Goal: Transaction & Acquisition: Purchase product/service

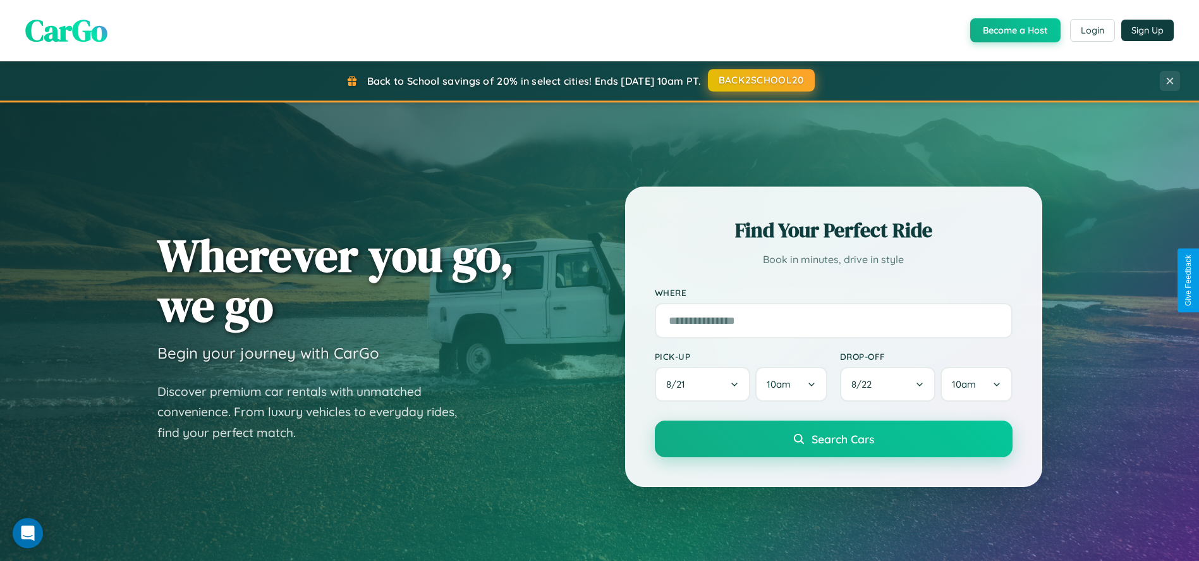
click at [760, 80] on button "BACK2SCHOOL20" at bounding box center [761, 80] width 107 height 23
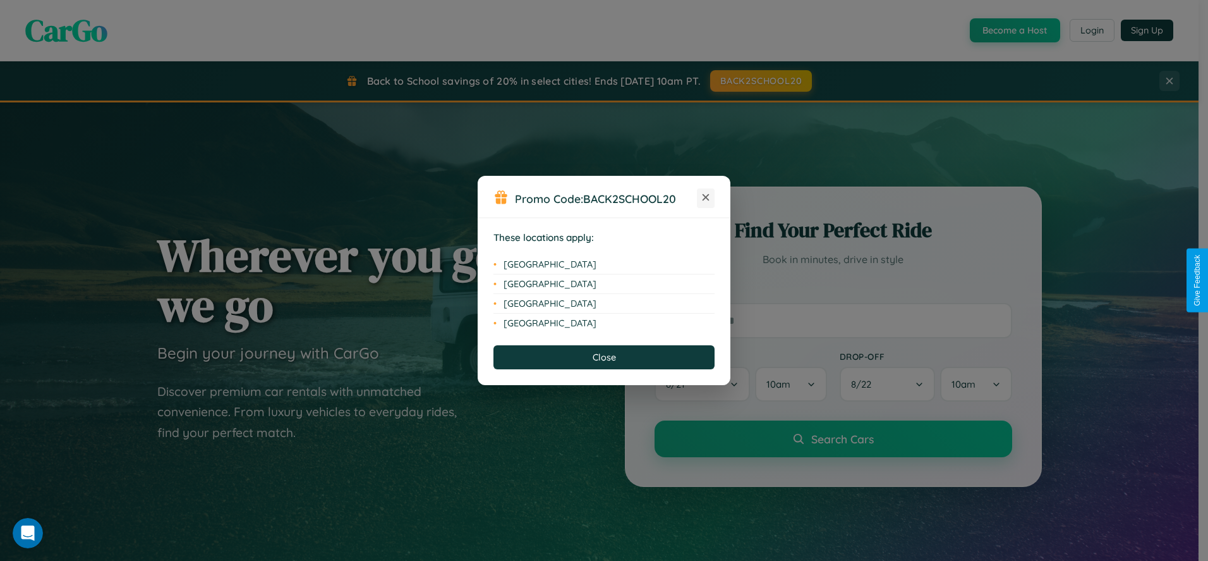
click at [706, 198] on icon at bounding box center [706, 197] width 7 height 7
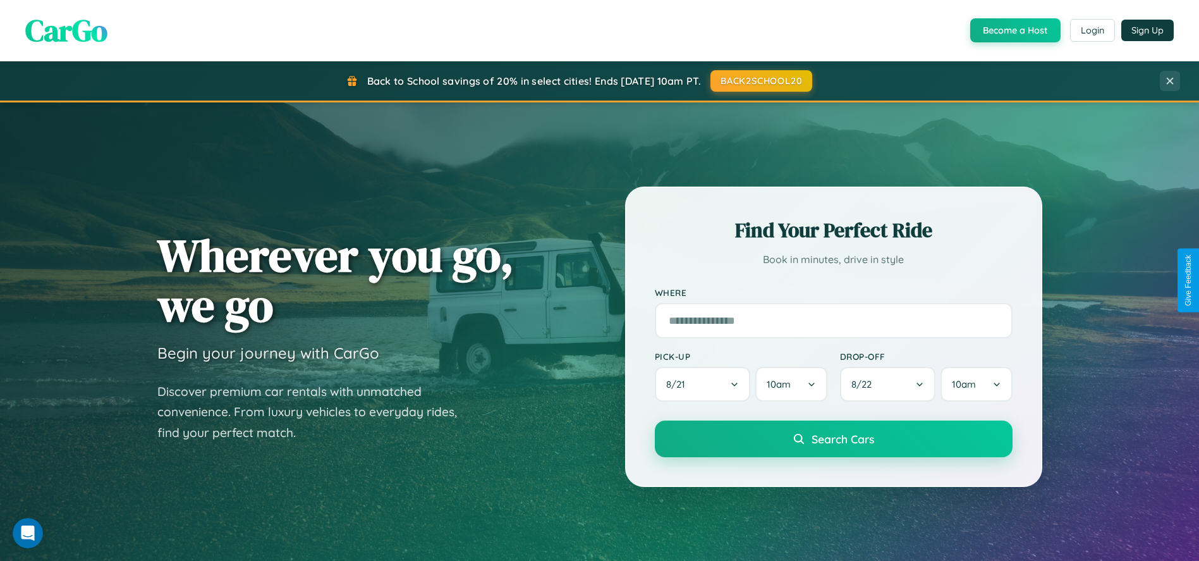
scroll to position [40, 0]
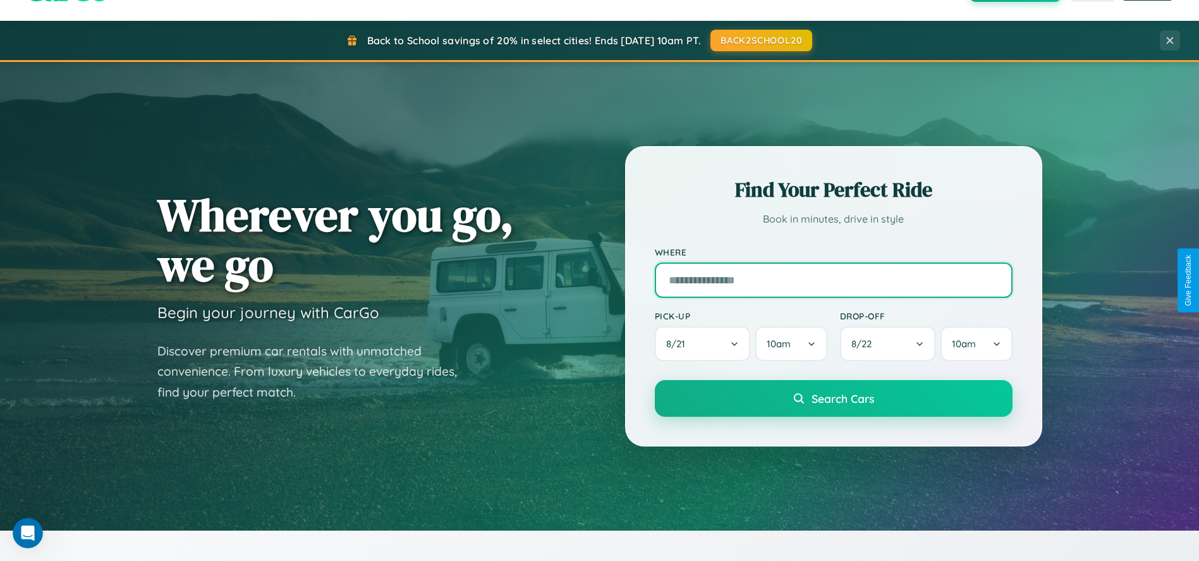
click at [833, 280] on input "text" at bounding box center [834, 279] width 358 height 35
type input "**********"
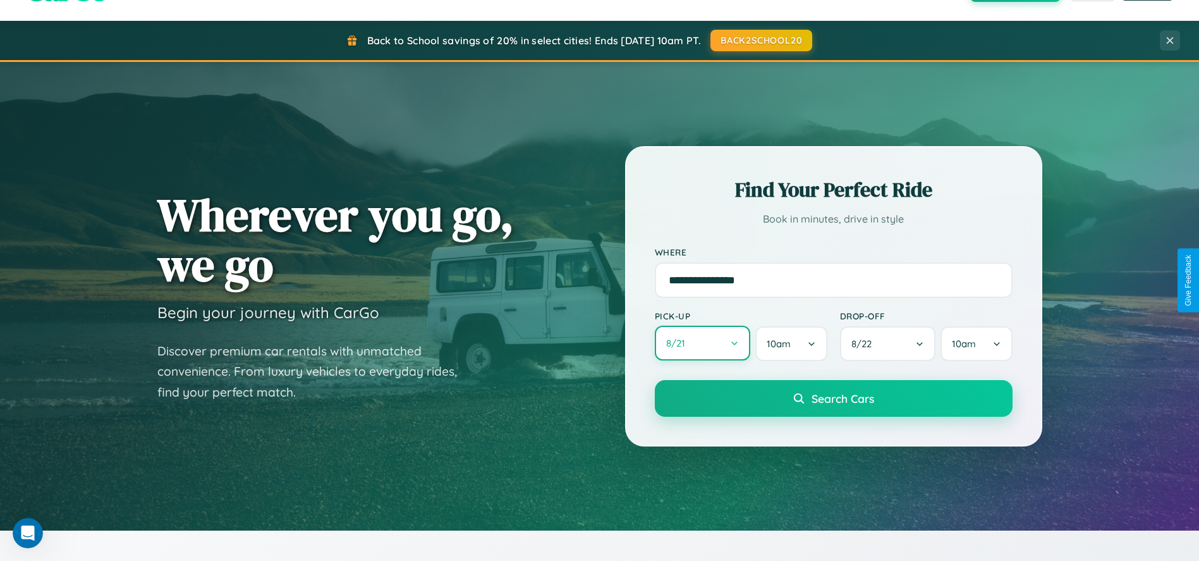
click at [702, 344] on button "8 / 21" at bounding box center [703, 342] width 96 height 35
select select "*"
select select "****"
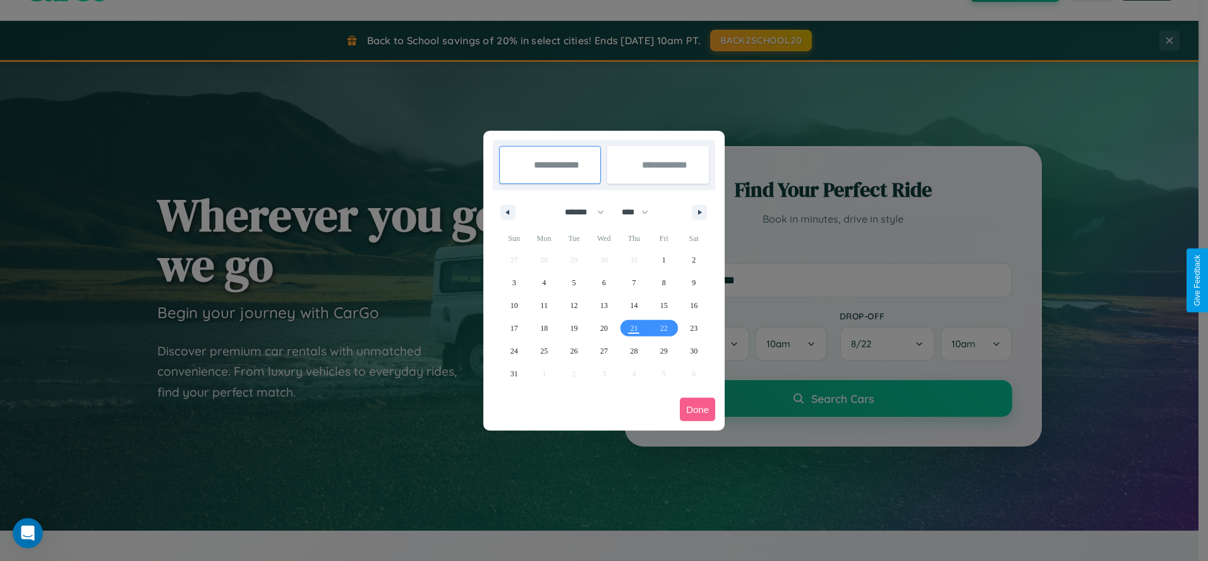
drag, startPoint x: 579, startPoint y: 212, endPoint x: 604, endPoint y: 253, distance: 48.8
click at [579, 212] on select "******* ******** ***** ***** *** **** **** ****** ********* ******* ******** **…" at bounding box center [583, 212] width 54 height 21
select select "*"
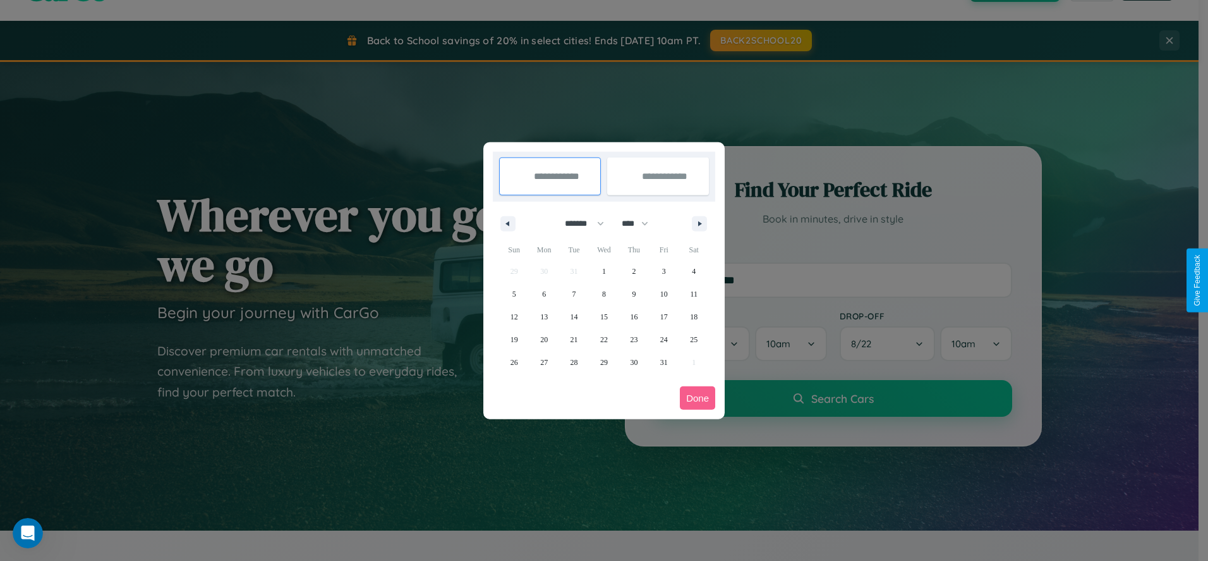
click at [641, 223] on select "**** **** **** **** **** **** **** **** **** **** **** **** **** **** **** ****…" at bounding box center [635, 223] width 38 height 21
select select "****"
click at [634, 316] on span "15" at bounding box center [634, 316] width 8 height 23
type input "**********"
click at [604, 339] on span "21" at bounding box center [604, 339] width 8 height 23
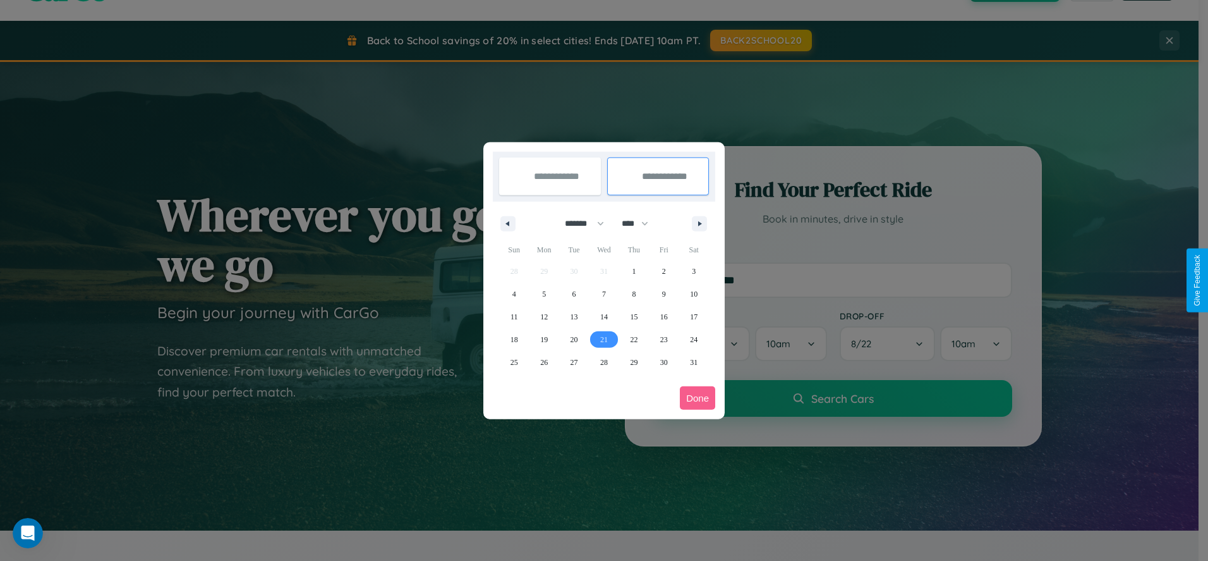
type input "**********"
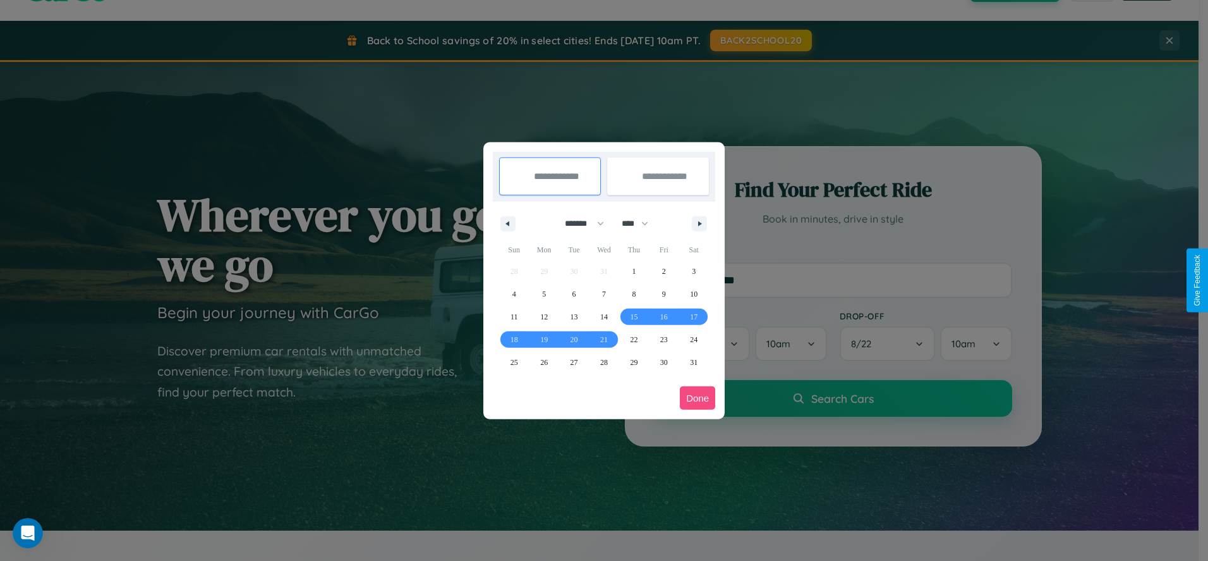
click at [698, 398] on button "Done" at bounding box center [697, 397] width 35 height 23
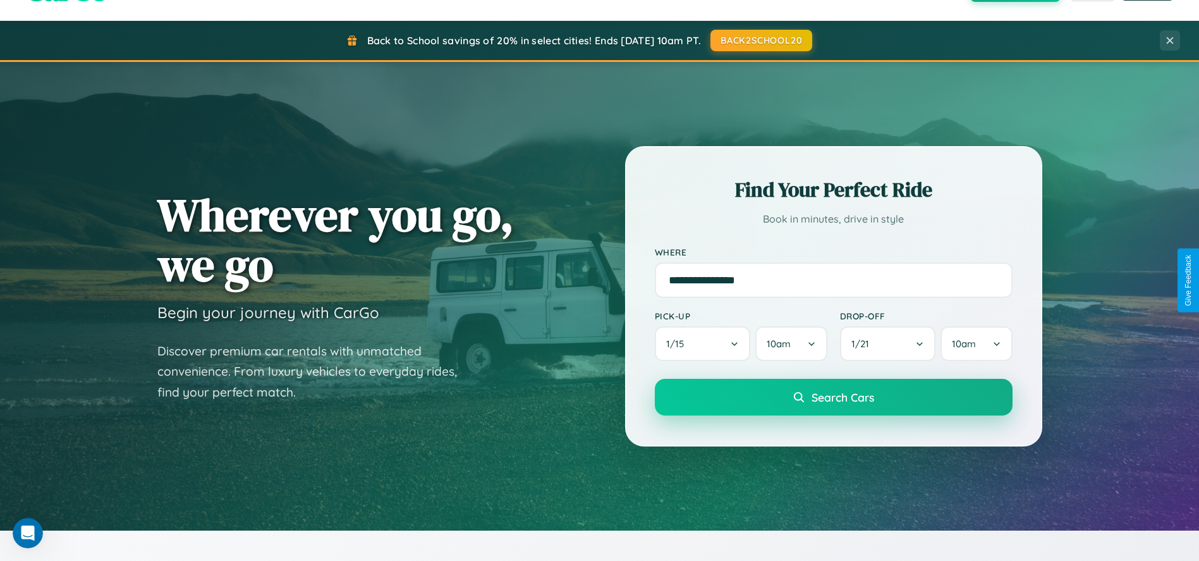
click at [833, 398] on span "Search Cars" at bounding box center [842, 397] width 63 height 14
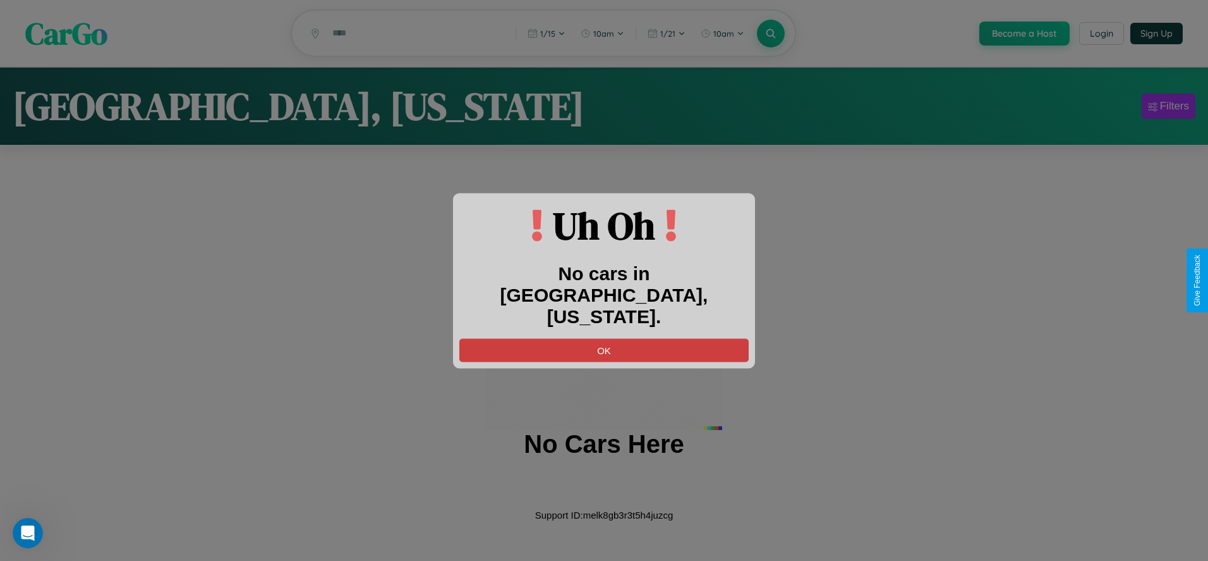
click at [604, 338] on button "OK" at bounding box center [603, 349] width 289 height 23
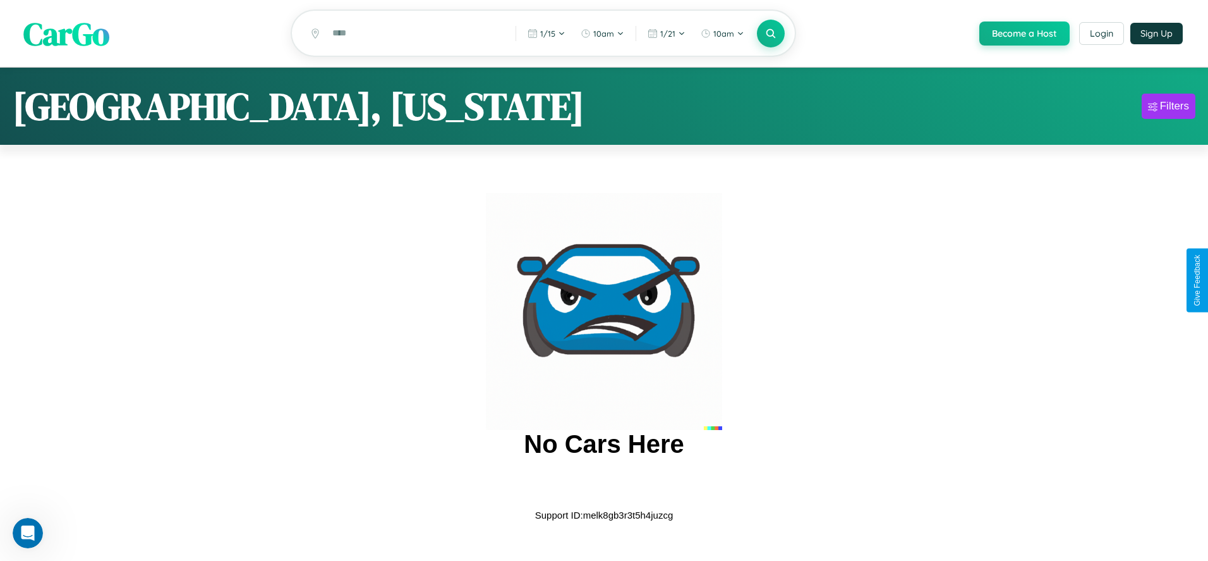
click at [66, 34] on span "CarGo" at bounding box center [66, 33] width 86 height 44
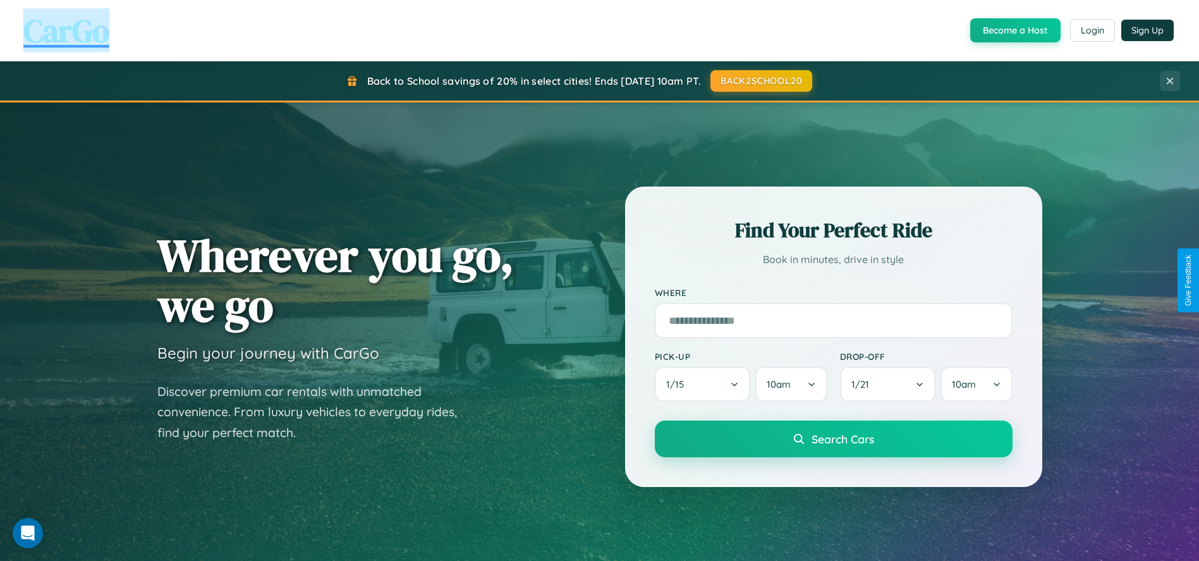
scroll to position [2427, 0]
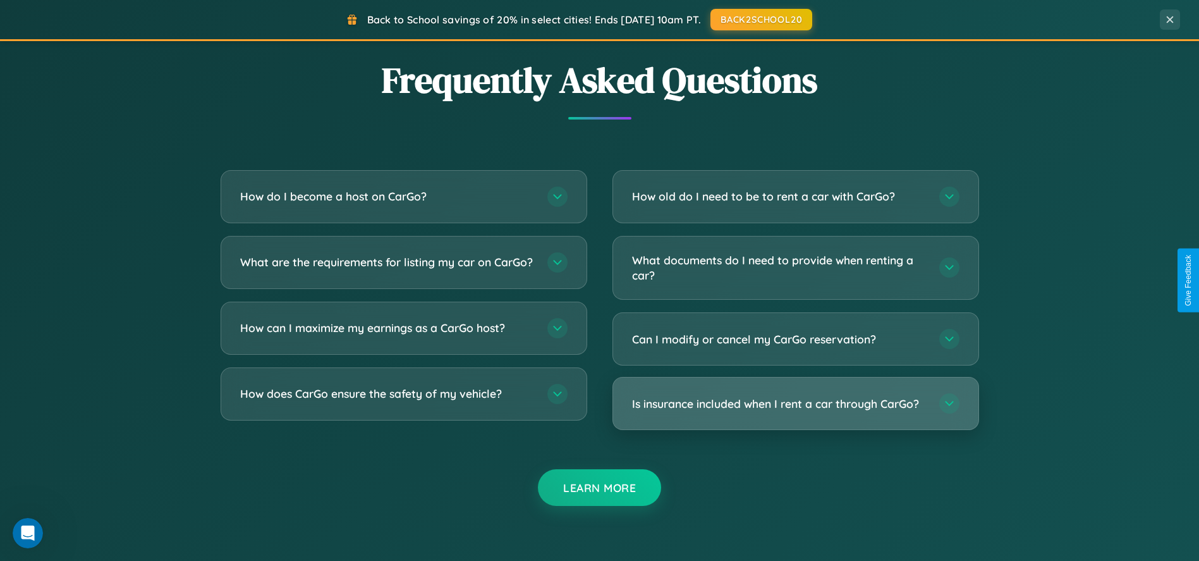
click at [795, 403] on h3 "Is insurance included when I rent a car through CarGo?" at bounding box center [779, 404] width 295 height 16
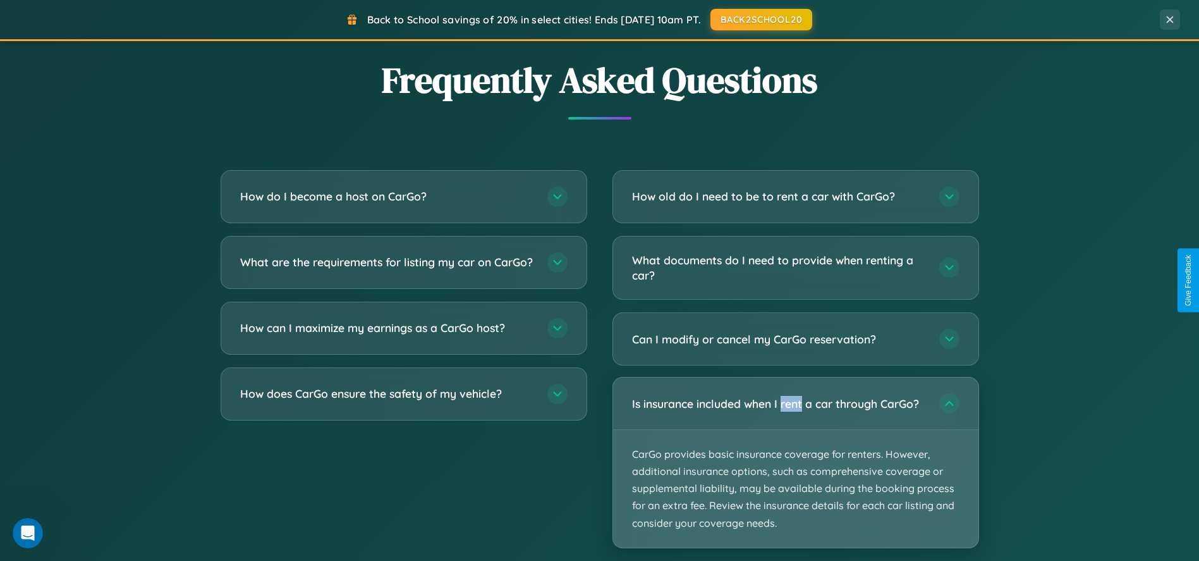
click at [795, 462] on p "CarGo provides basic insurance coverage for renters. However, additional insura…" at bounding box center [795, 489] width 365 height 118
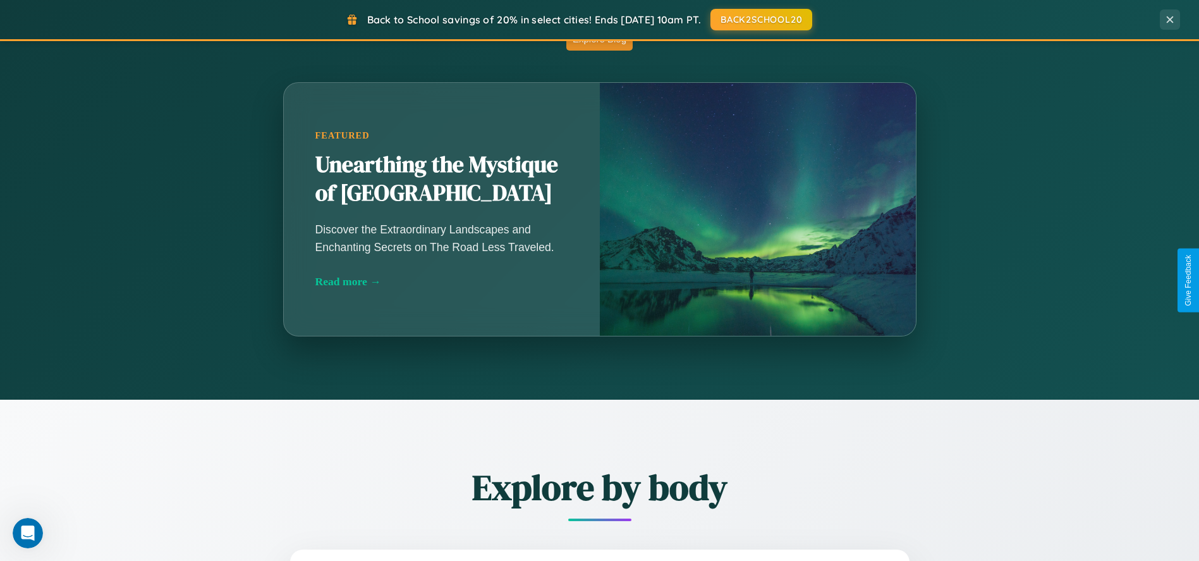
scroll to position [540, 0]
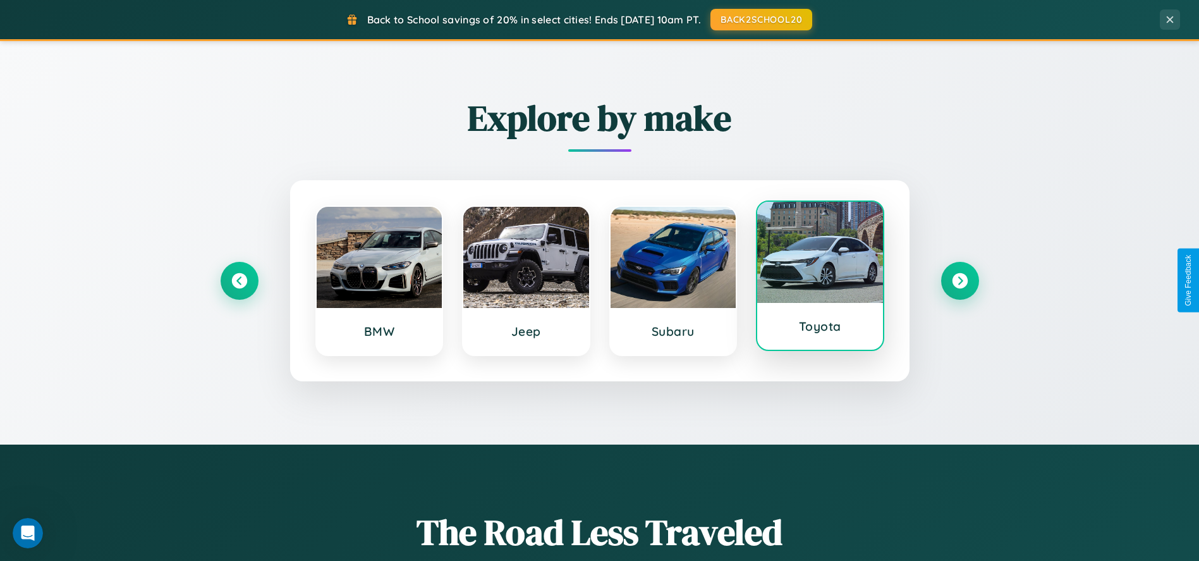
click at [820, 276] on div at bounding box center [820, 252] width 126 height 101
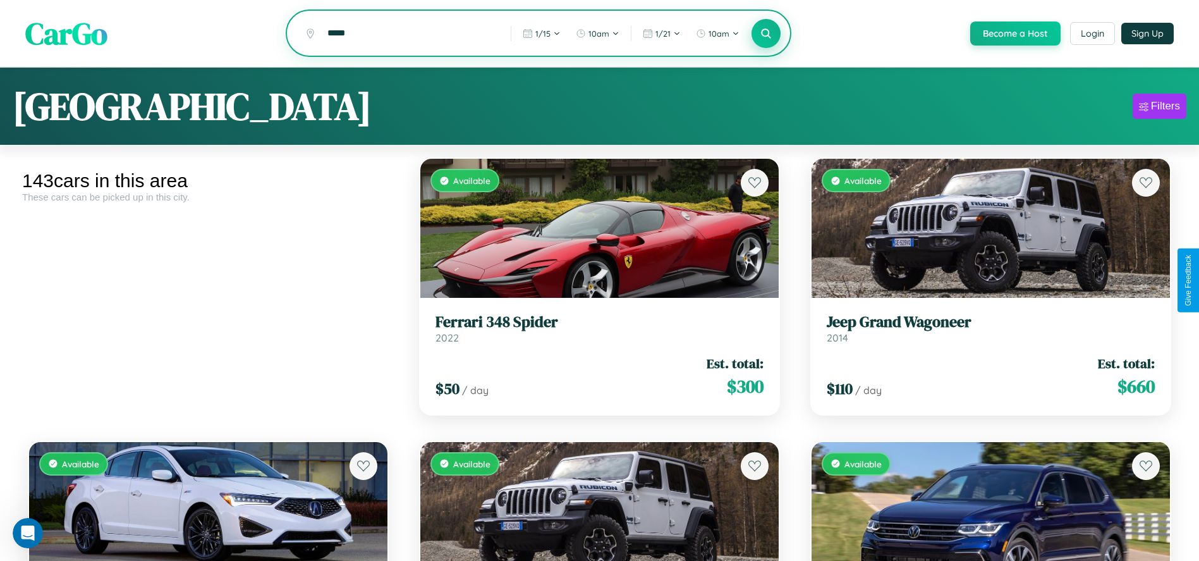
click at [765, 34] on icon at bounding box center [766, 33] width 12 height 12
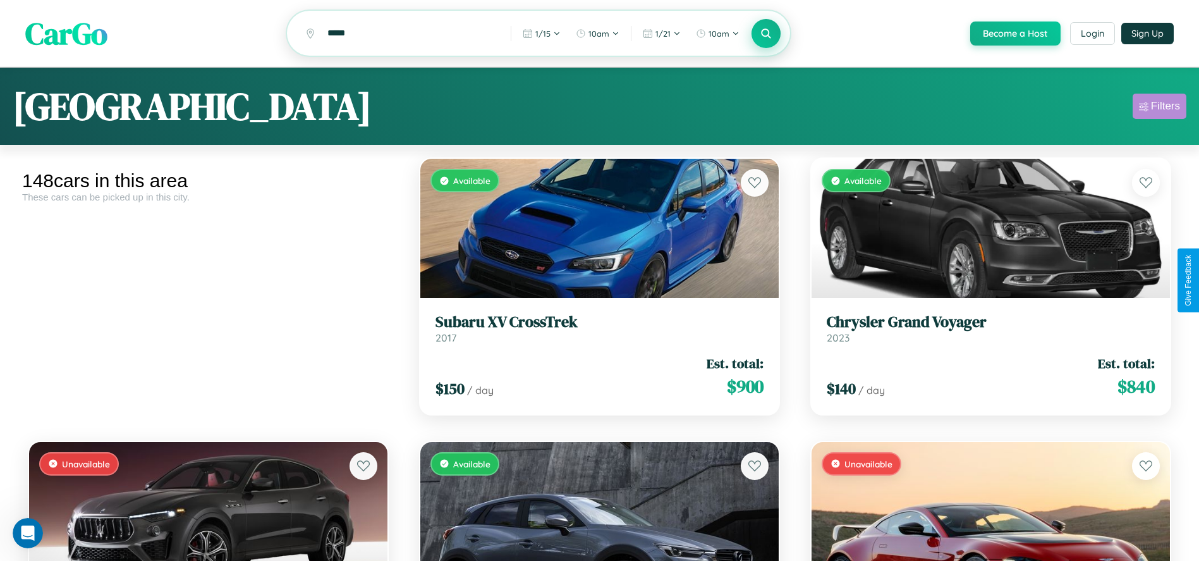
click at [1159, 108] on div "Filters" at bounding box center [1165, 106] width 29 height 13
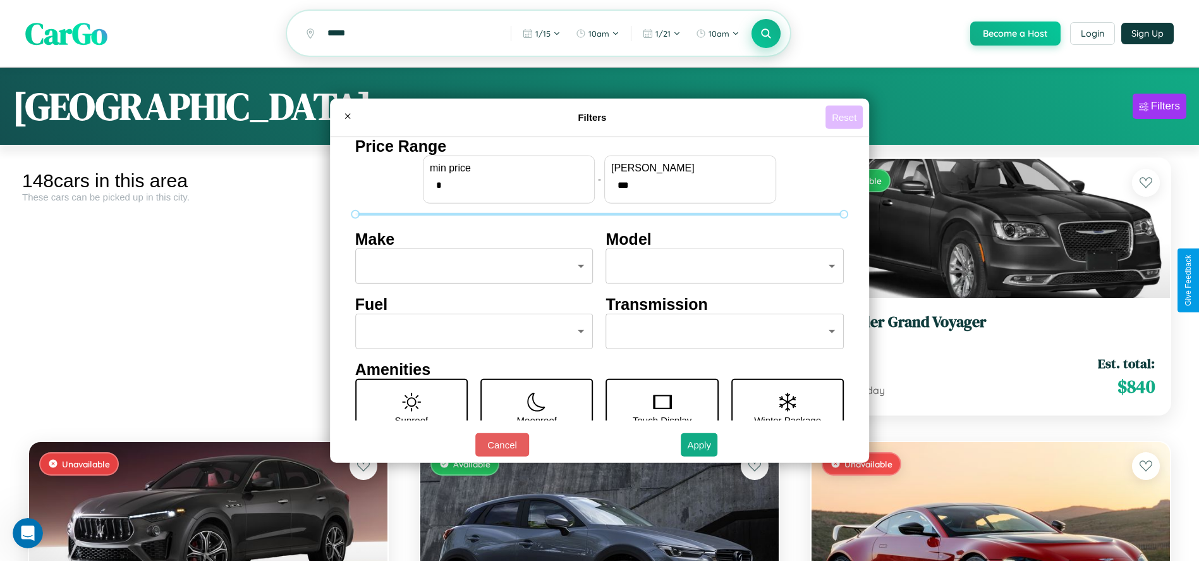
click at [846, 117] on button "Reset" at bounding box center [843, 117] width 37 height 23
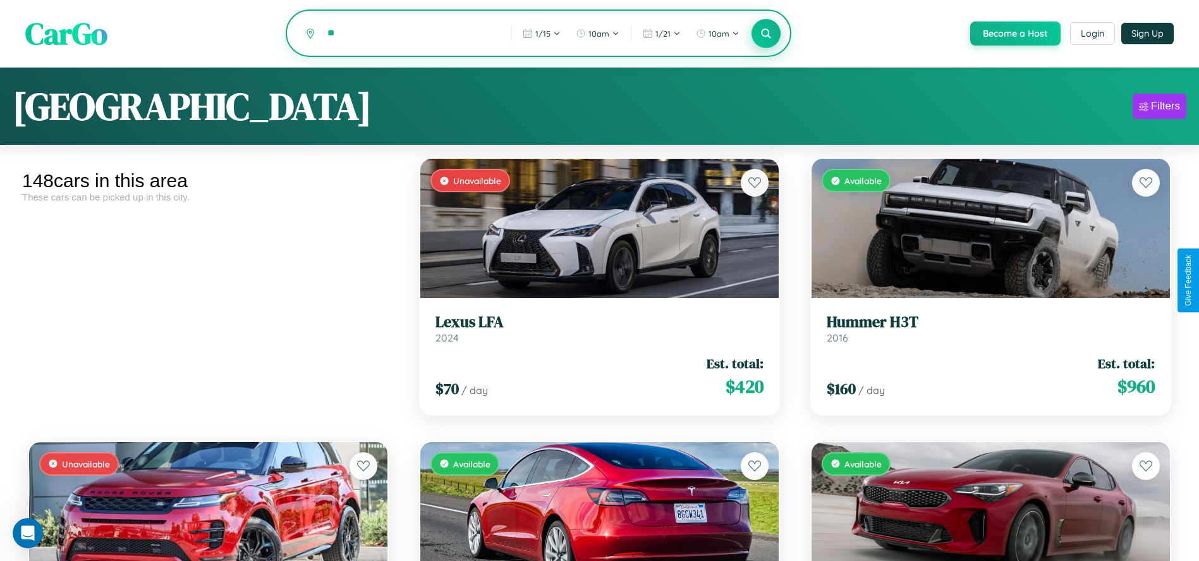
type input "*"
type input "******"
click at [765, 34] on icon at bounding box center [766, 33] width 12 height 12
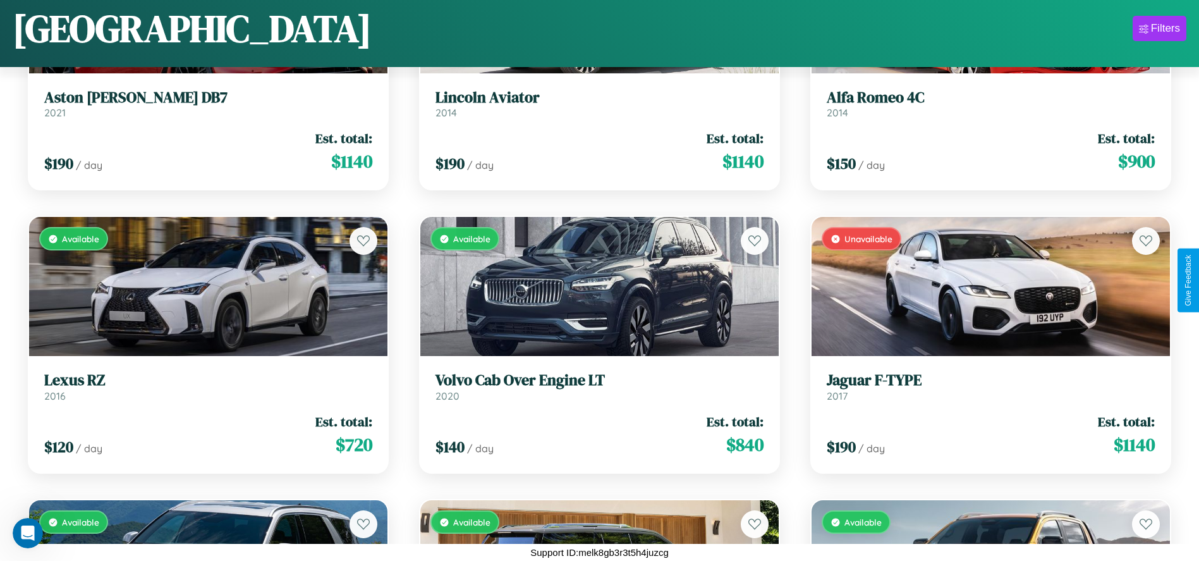
scroll to position [1318, 0]
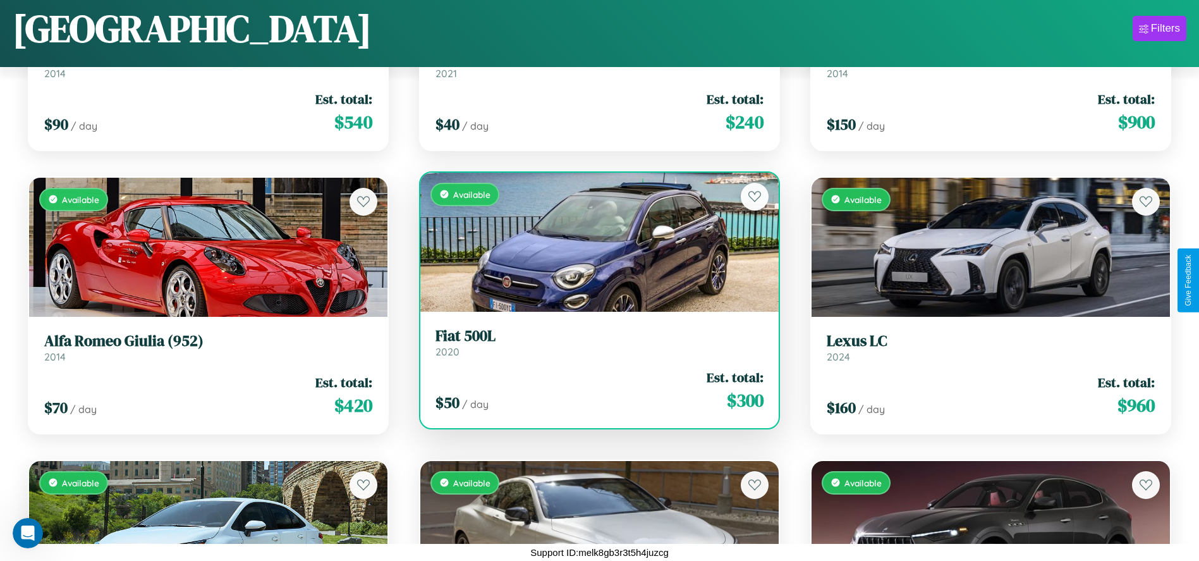
click at [595, 347] on link "Fiat 500L 2020" at bounding box center [599, 342] width 328 height 31
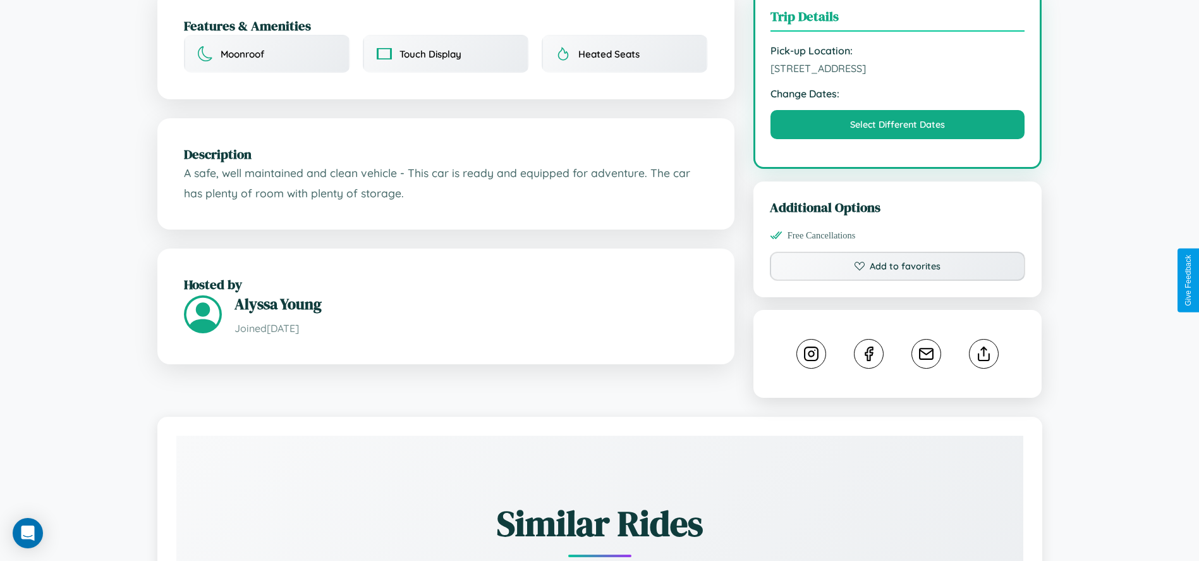
scroll to position [351, 0]
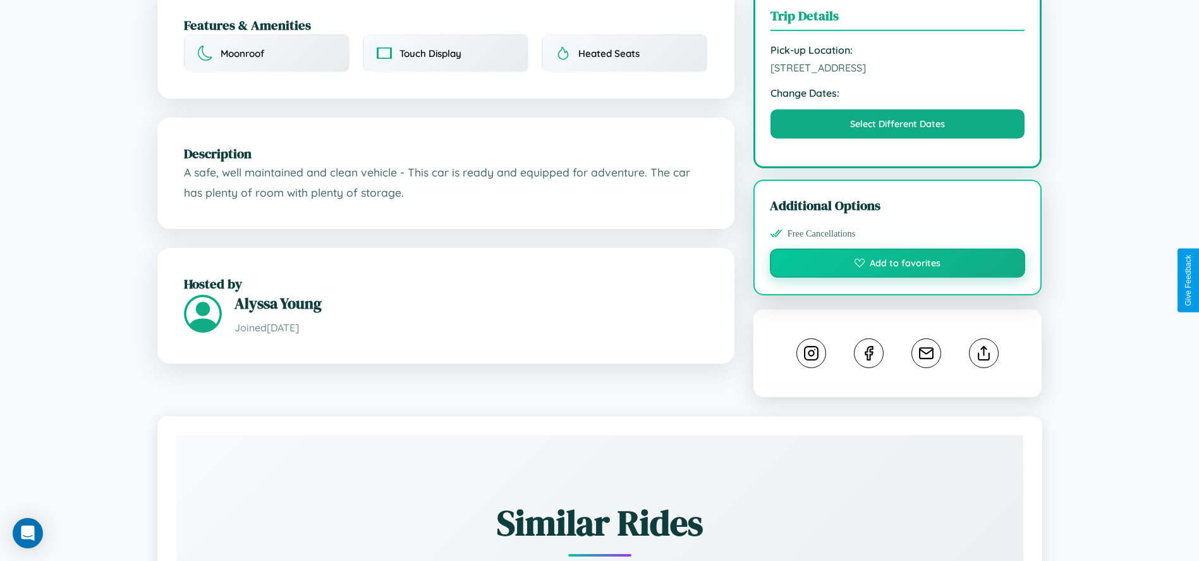
click at [897, 277] on button "Add to favorites" at bounding box center [898, 262] width 256 height 29
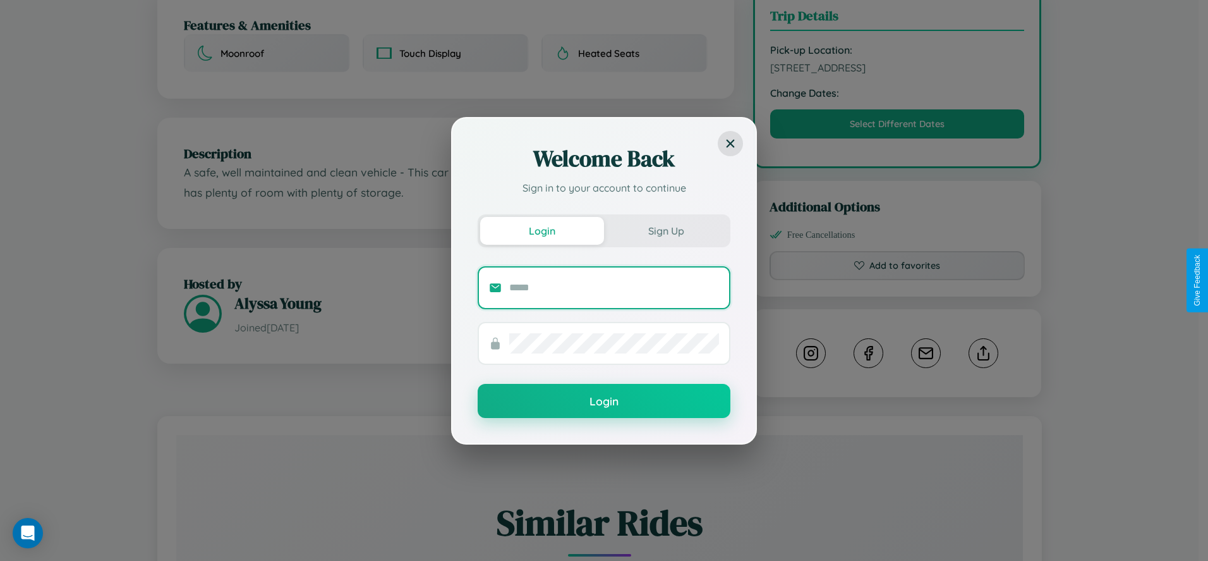
click at [614, 287] on input "text" at bounding box center [614, 287] width 210 height 20
type input "**********"
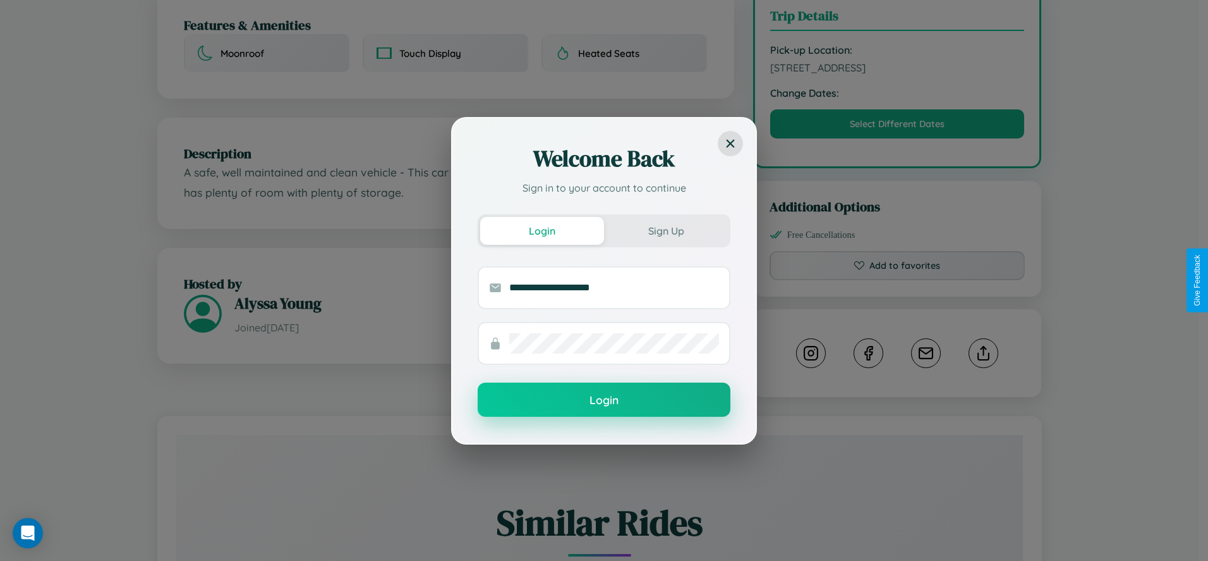
click at [604, 399] on button "Login" at bounding box center [604, 399] width 253 height 34
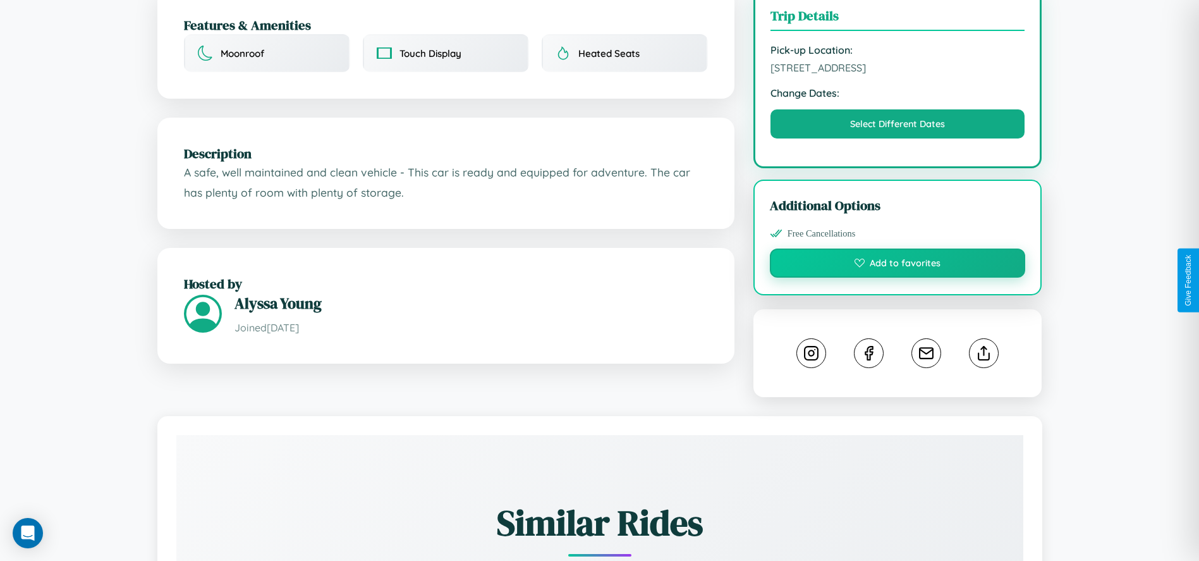
click at [897, 277] on button "Add to favorites" at bounding box center [898, 262] width 256 height 29
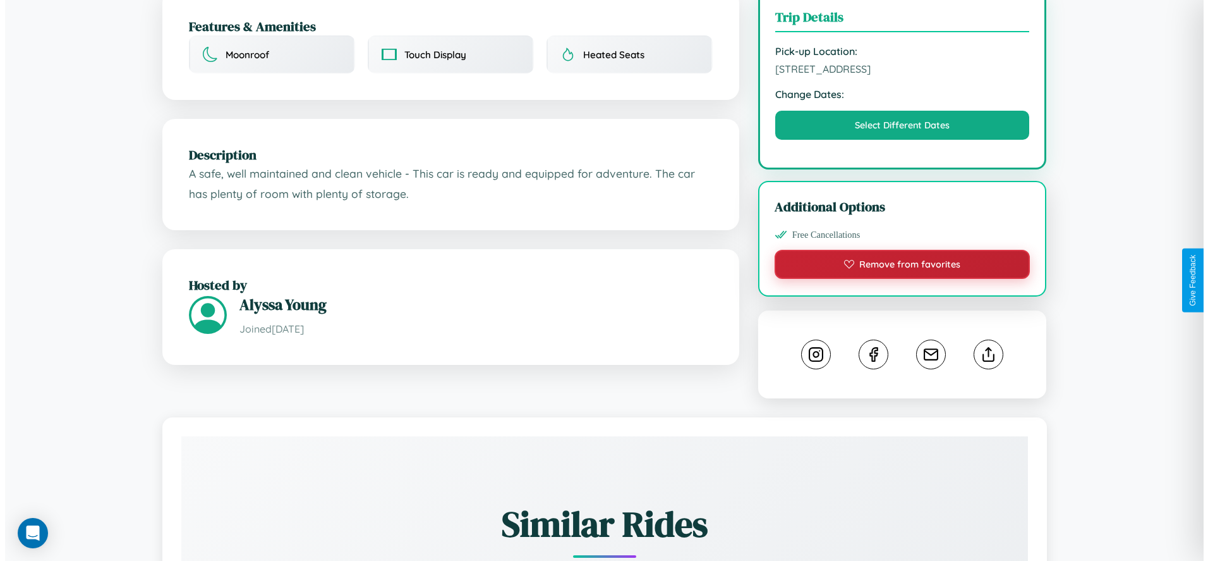
scroll to position [0, 0]
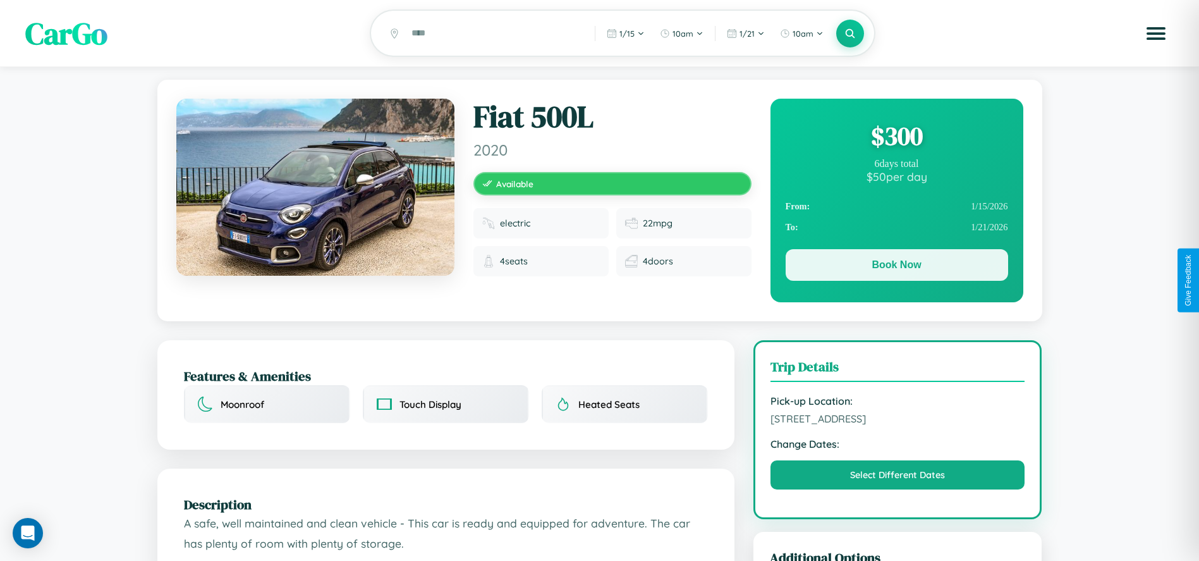
click at [896, 267] on button "Book Now" at bounding box center [897, 265] width 222 height 32
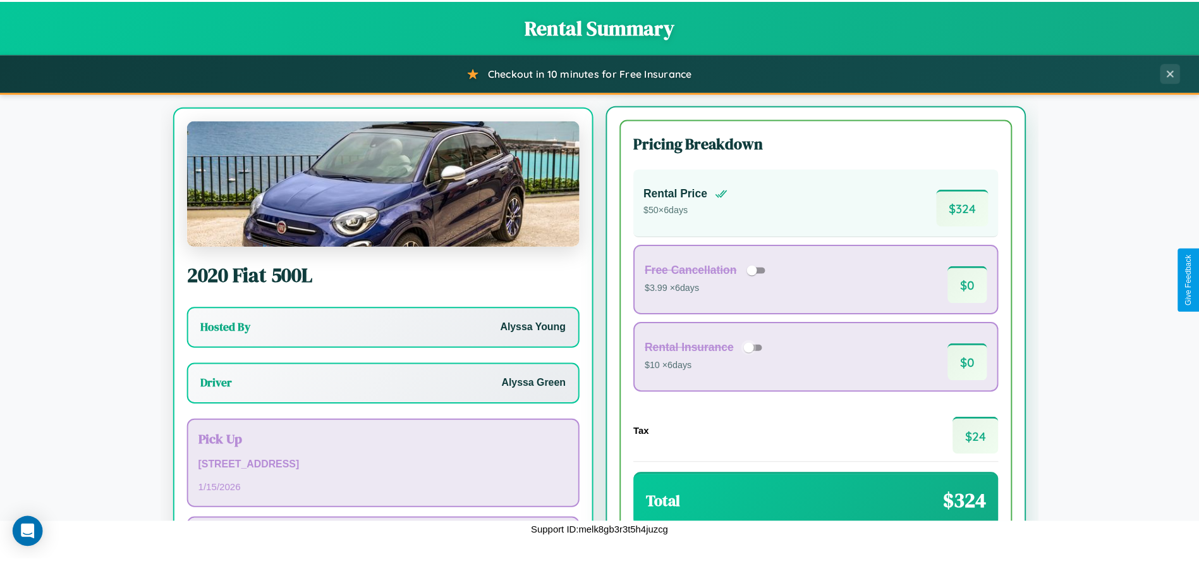
scroll to position [79, 0]
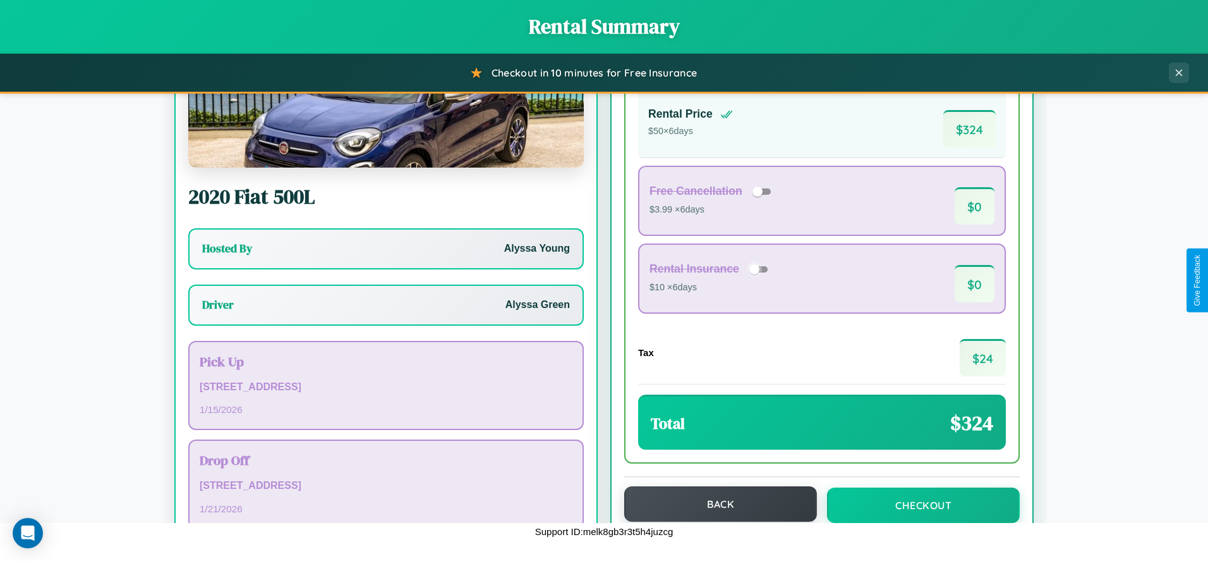
click at [715, 504] on button "Back" at bounding box center [720, 503] width 193 height 35
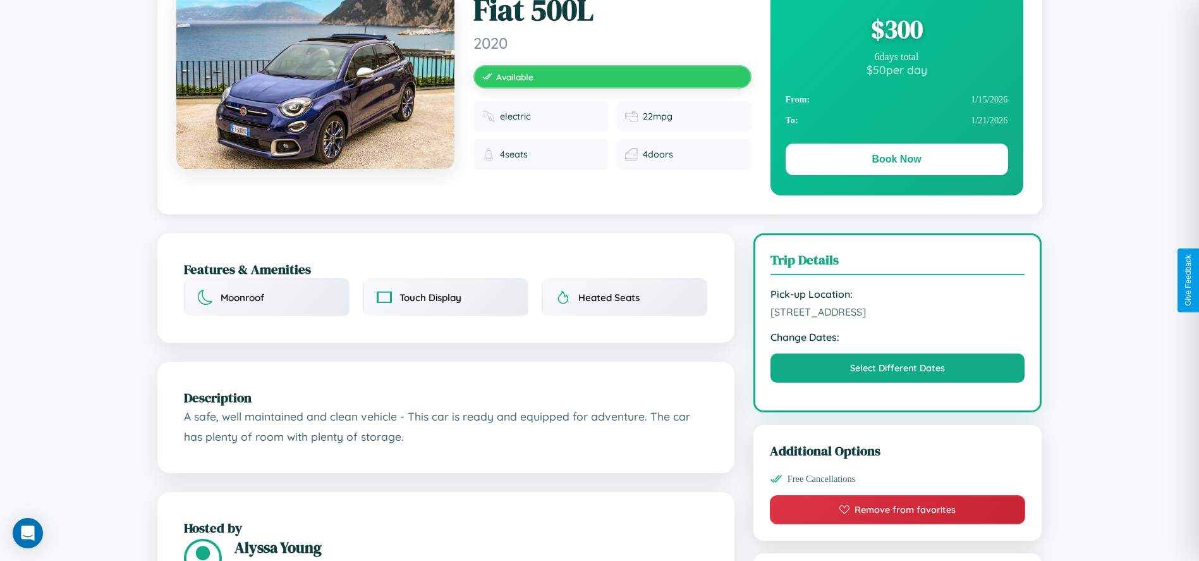
scroll to position [438, 0]
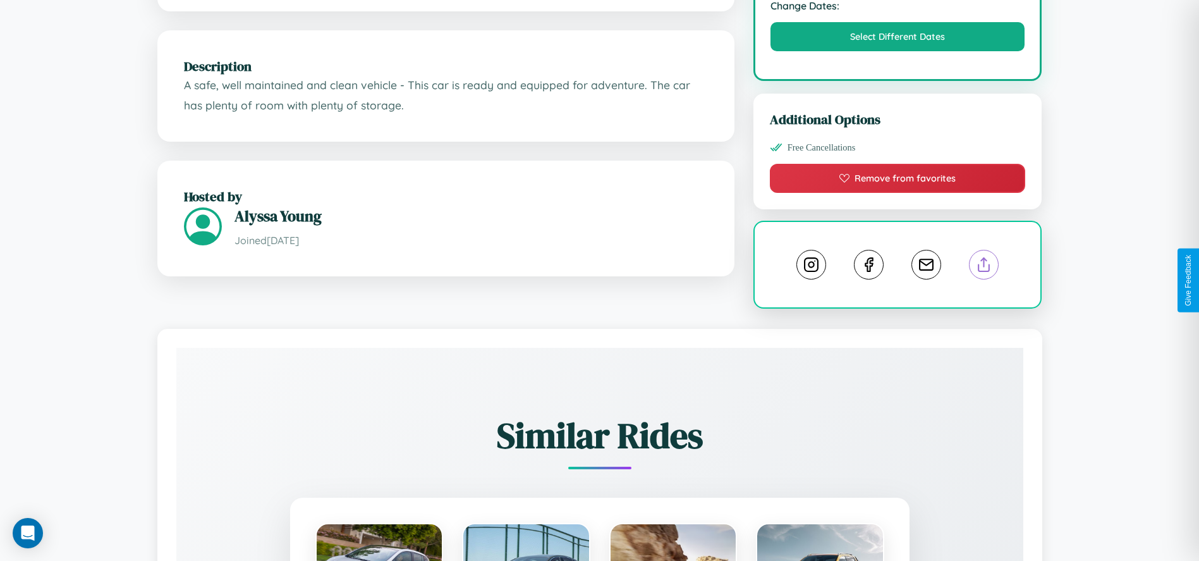
click at [984, 267] on line at bounding box center [984, 262] width 0 height 9
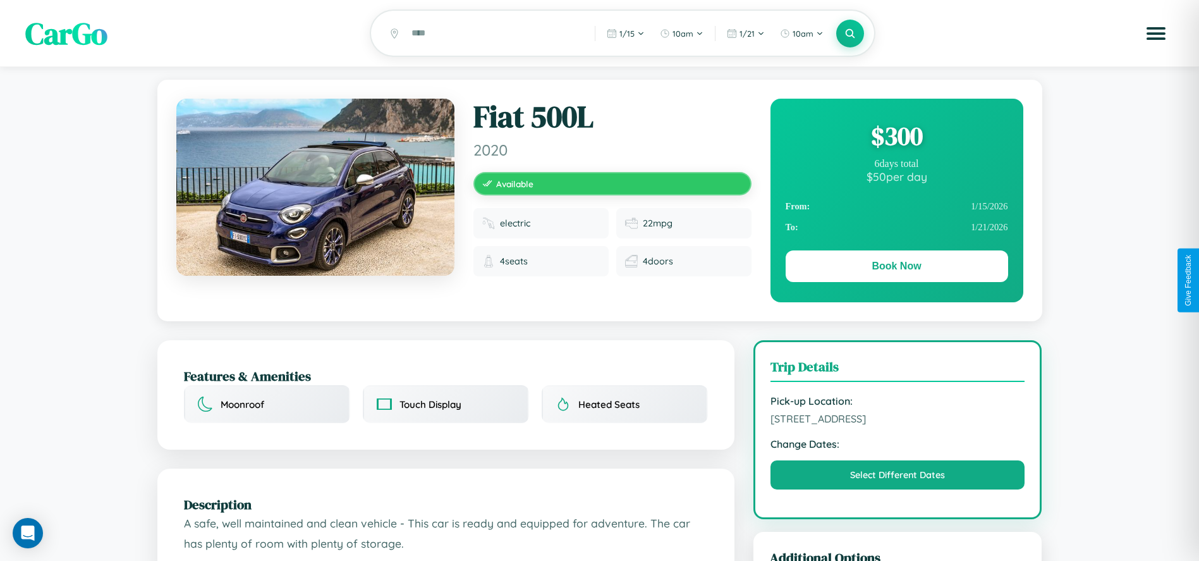
click at [896, 138] on div "$ 300" at bounding box center [897, 136] width 222 height 34
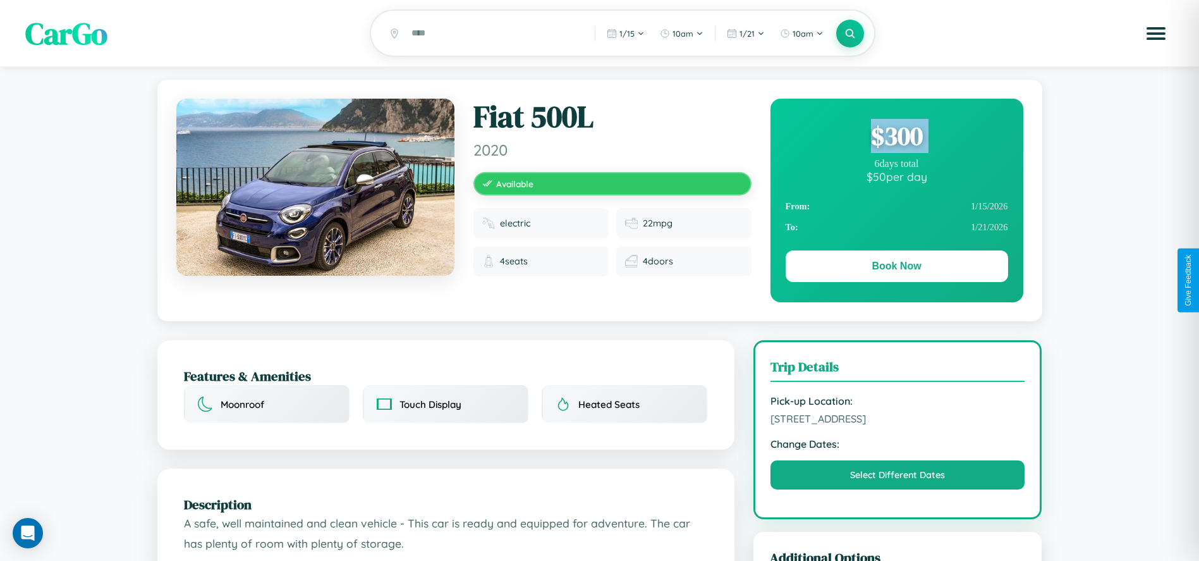
click at [896, 138] on div "$ 300" at bounding box center [897, 136] width 222 height 34
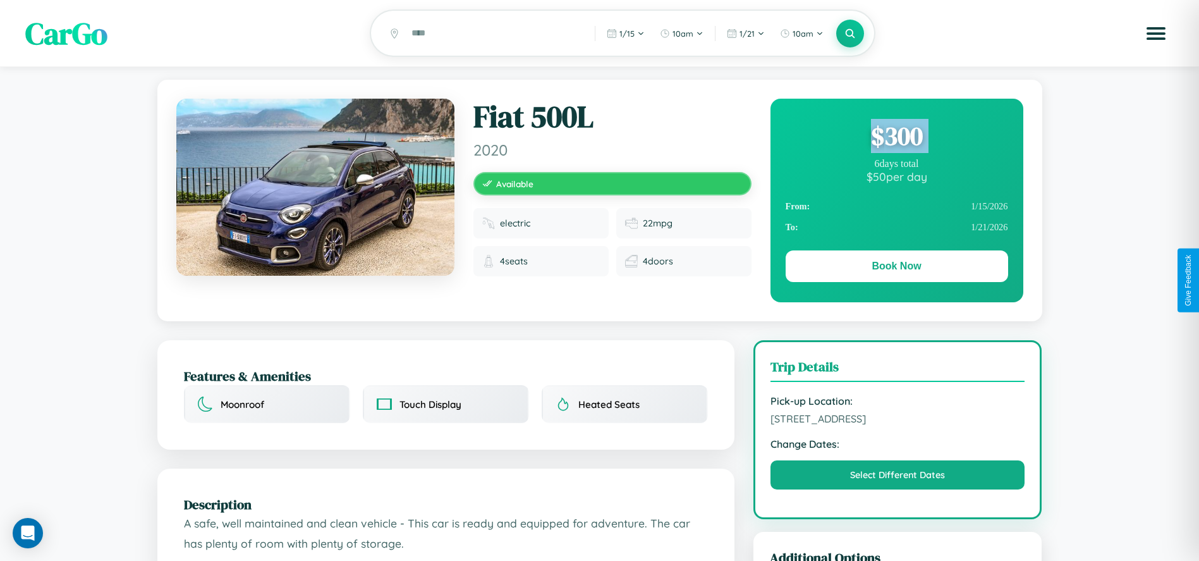
click at [896, 138] on div "$ 300" at bounding box center [897, 136] width 222 height 34
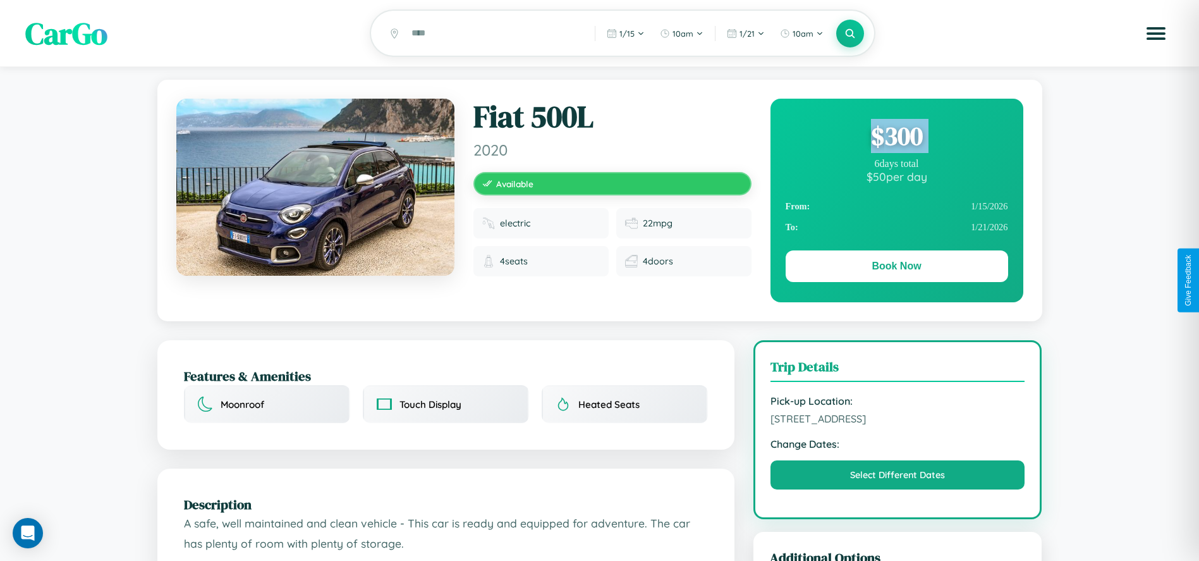
click at [896, 138] on div "$ 300" at bounding box center [897, 136] width 222 height 34
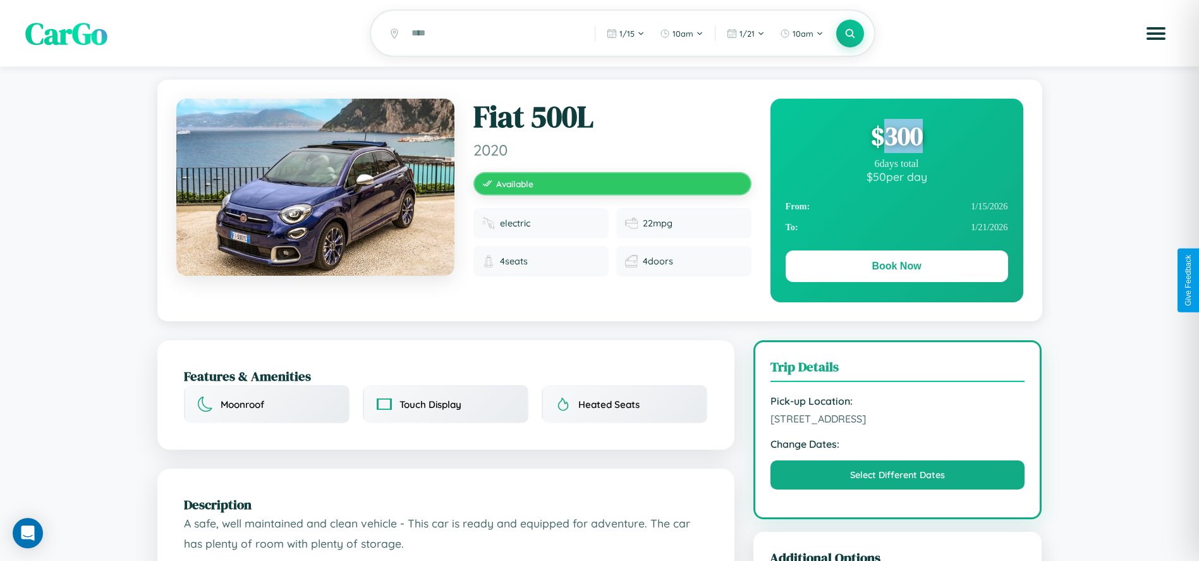
click at [896, 138] on div "$ 300" at bounding box center [897, 136] width 222 height 34
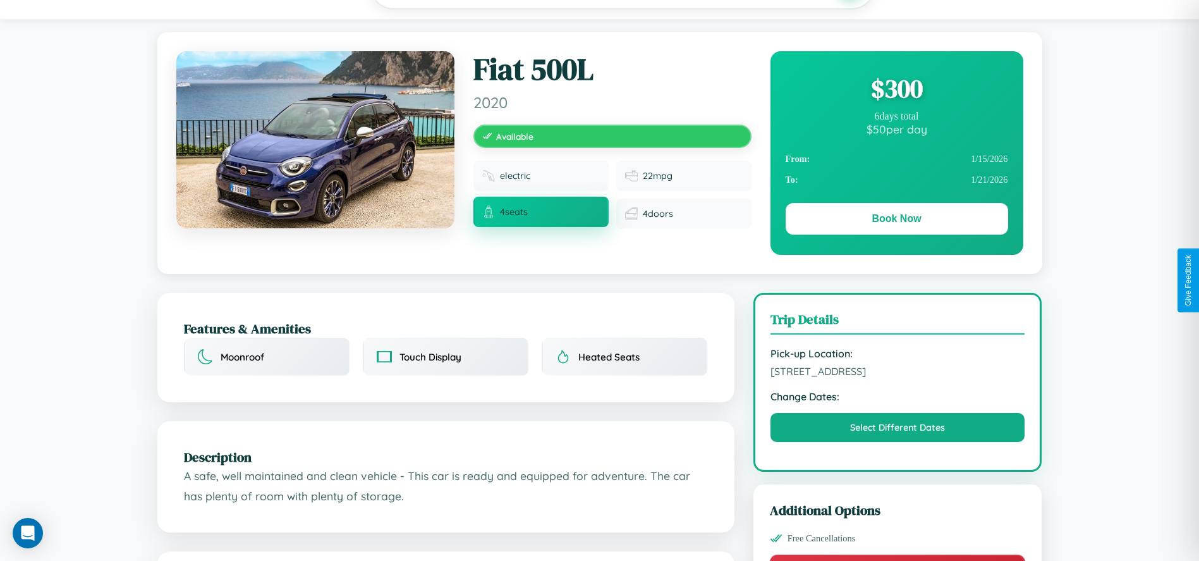
scroll to position [147, 0]
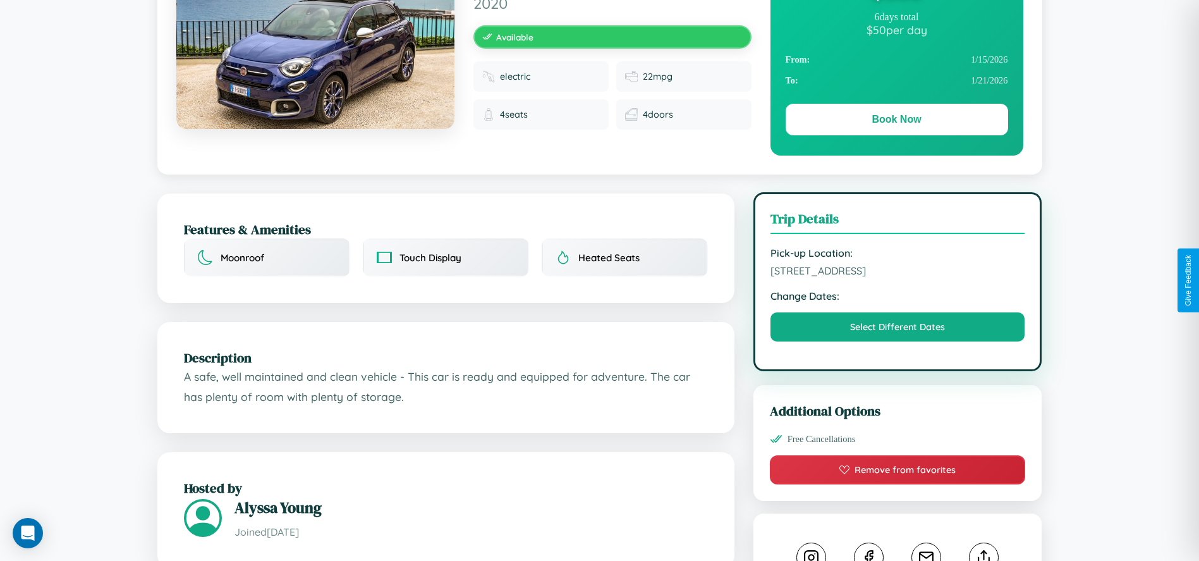
click at [897, 277] on span "5953 Park Avenue Sydney New South Wales 78796 Australia" at bounding box center [897, 270] width 255 height 13
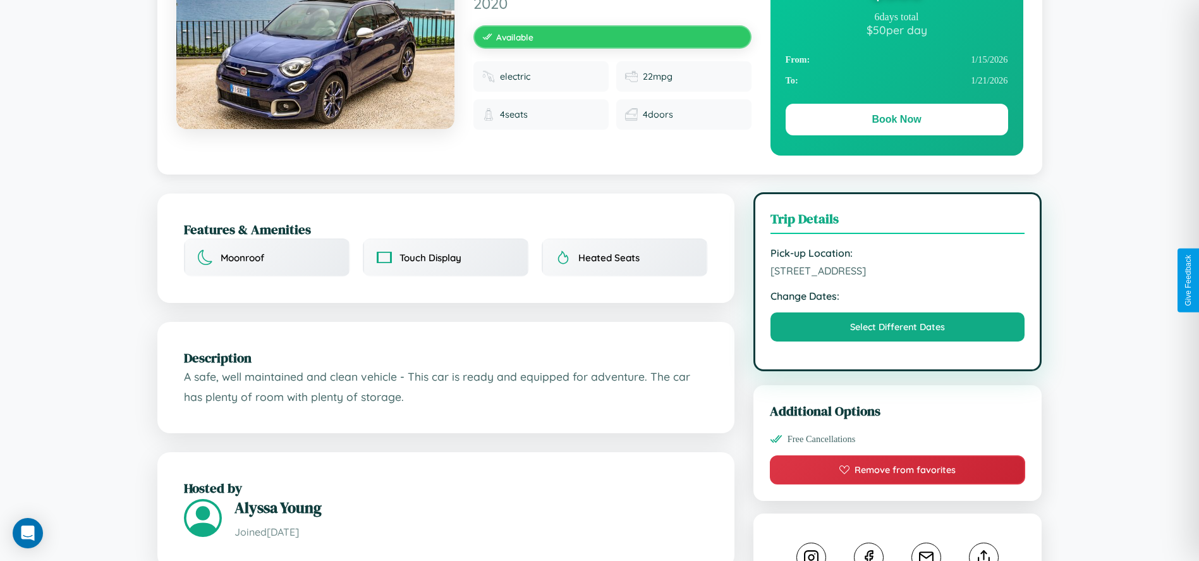
click at [897, 277] on span "5953 Park Avenue Sydney New South Wales 78796 Australia" at bounding box center [897, 270] width 255 height 13
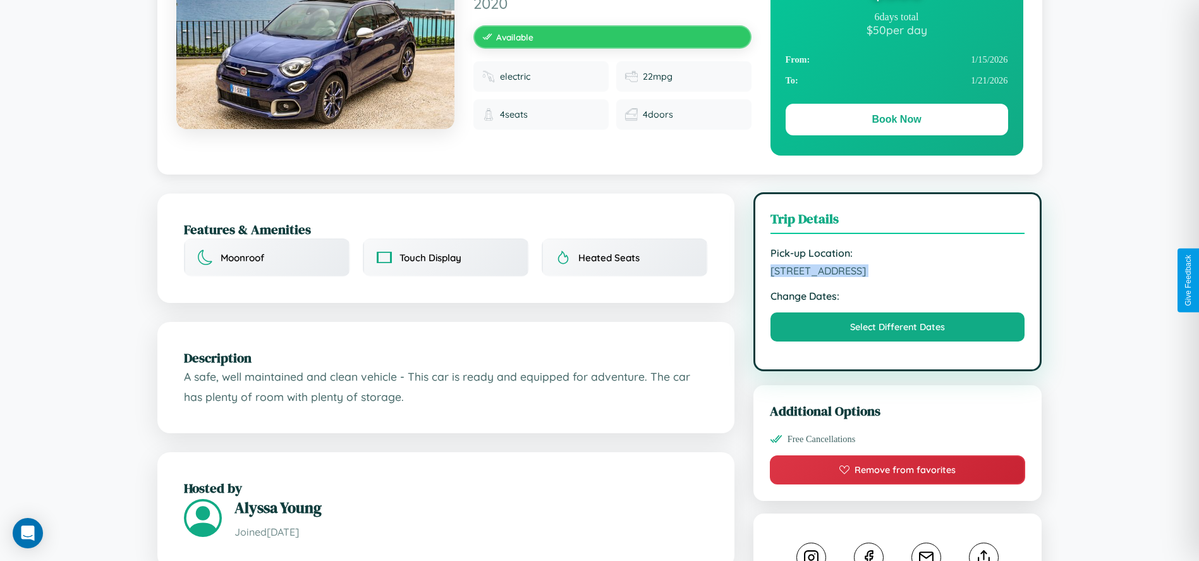
click at [897, 277] on span "5953 Park Avenue Sydney New South Wales 78796 Australia" at bounding box center [897, 270] width 255 height 13
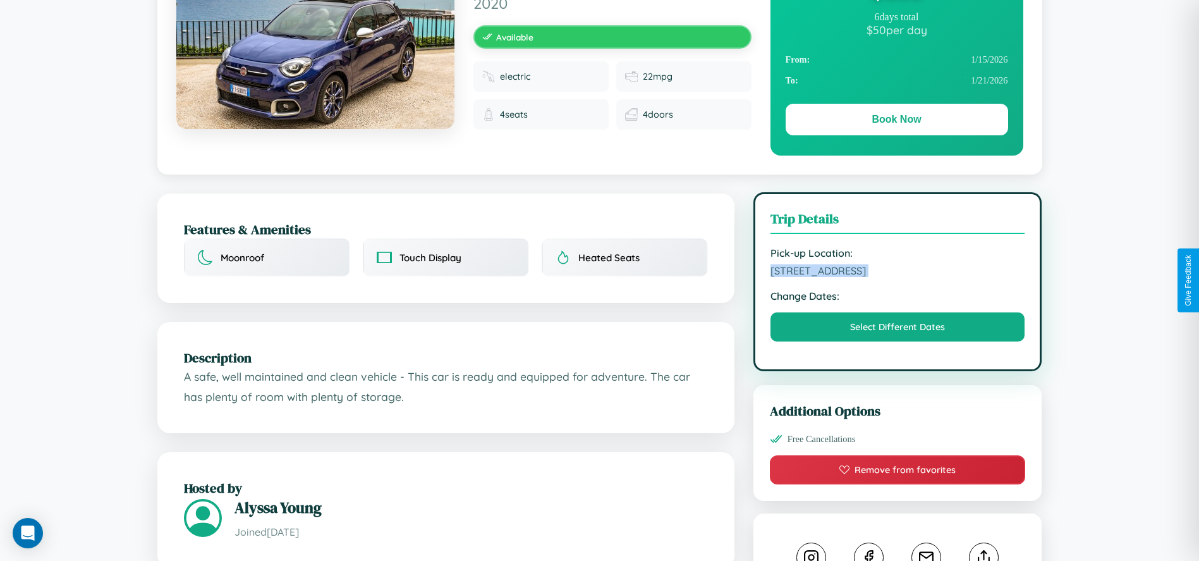
click at [897, 277] on span "5953 Park Avenue Sydney New South Wales 78796 Australia" at bounding box center [897, 270] width 255 height 13
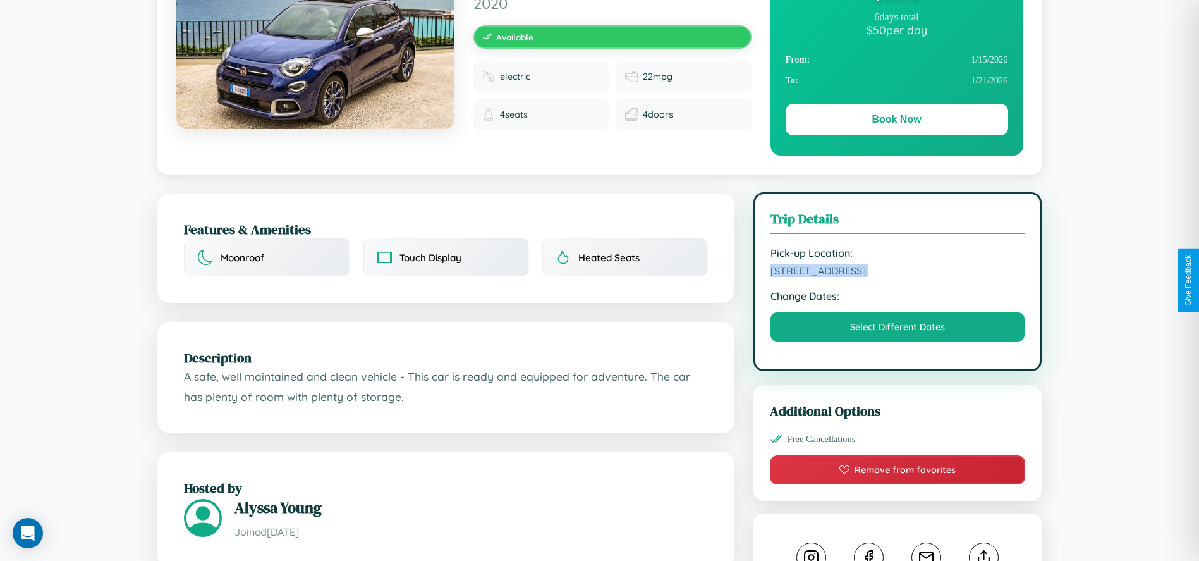
click at [897, 277] on span "5953 Park Avenue Sydney New South Wales 78796 Australia" at bounding box center [897, 270] width 255 height 13
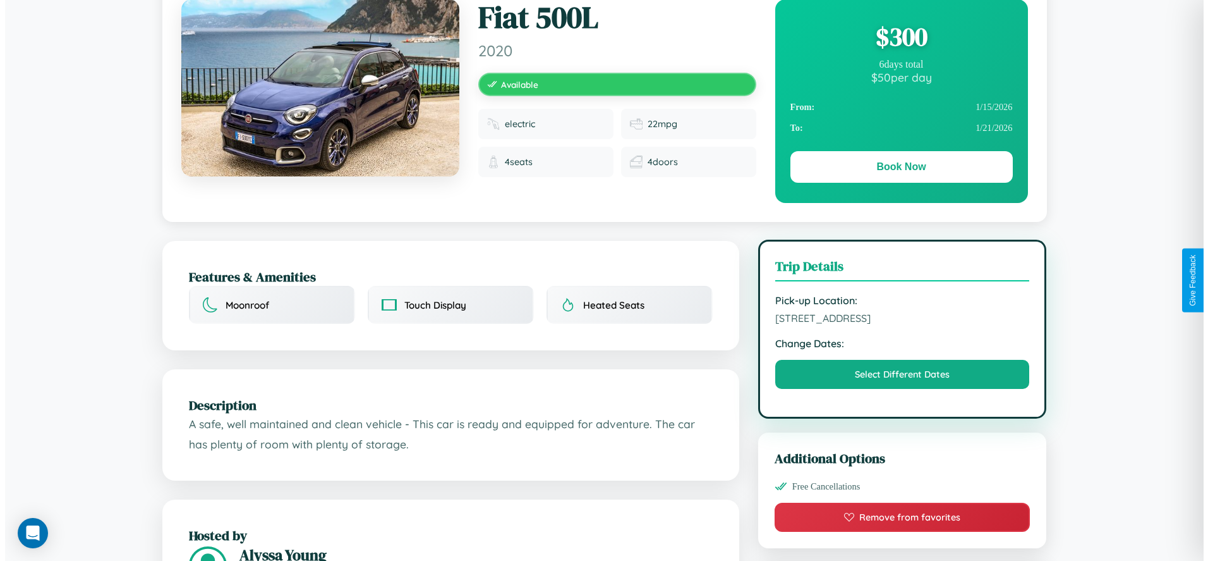
scroll to position [0, 0]
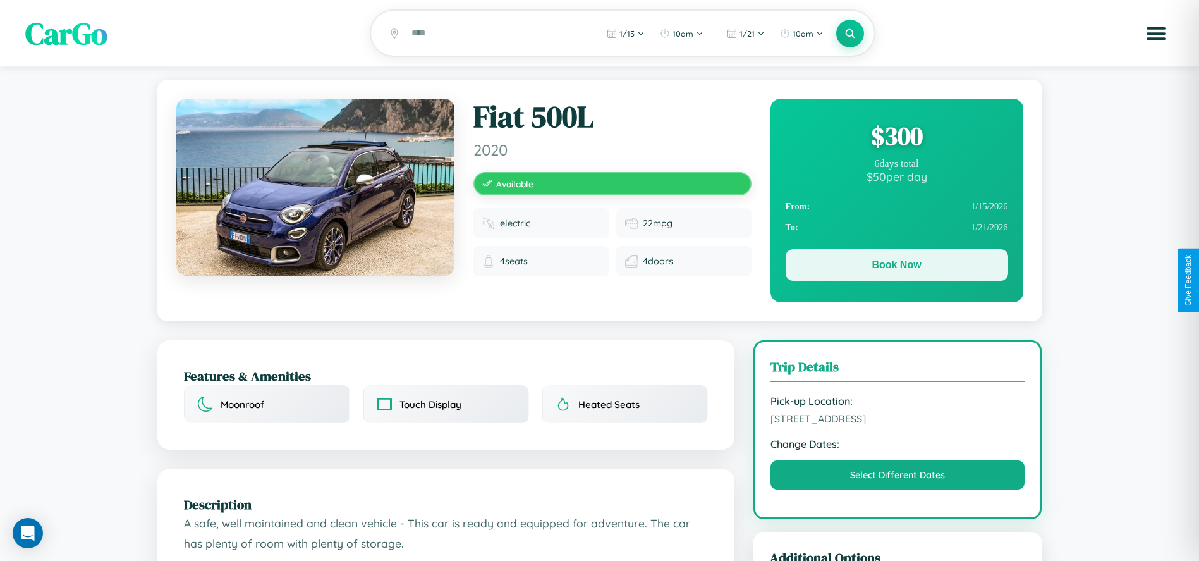
click at [896, 267] on button "Book Now" at bounding box center [897, 265] width 222 height 32
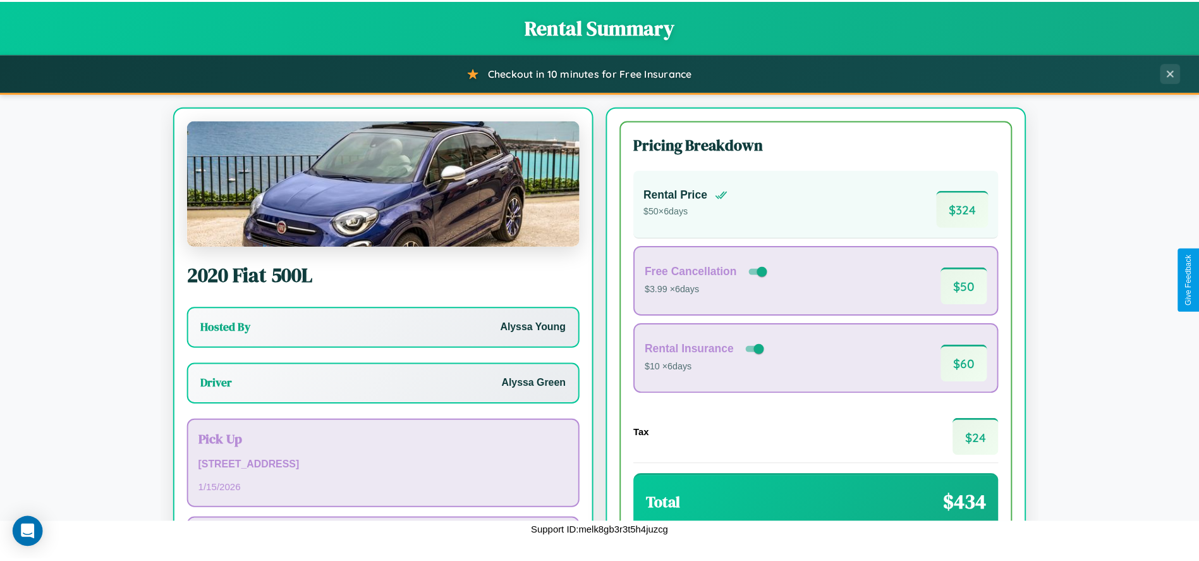
scroll to position [111, 0]
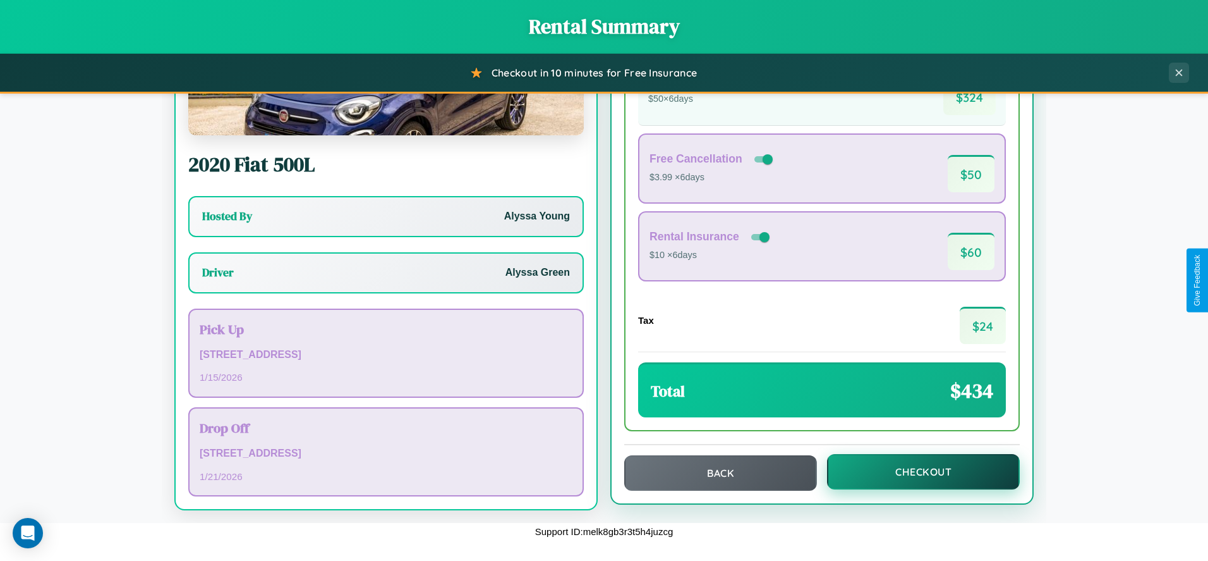
click at [915, 471] on button "Checkout" at bounding box center [923, 471] width 193 height 35
